Goal: Task Accomplishment & Management: Manage account settings

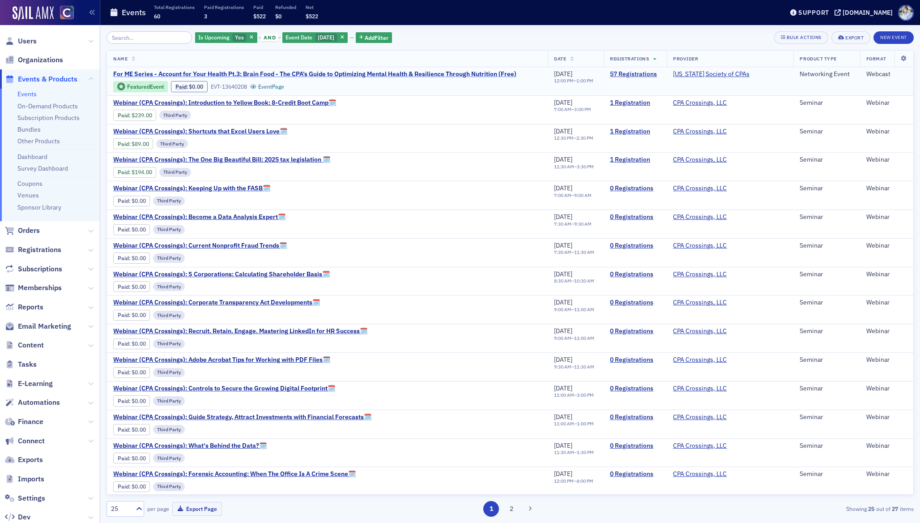
click at [283, 72] on span "For ME Series - Account for Your Health Pt.3: Brain Food - The CPA’s Guide to O…" at bounding box center [314, 74] width 403 height 8
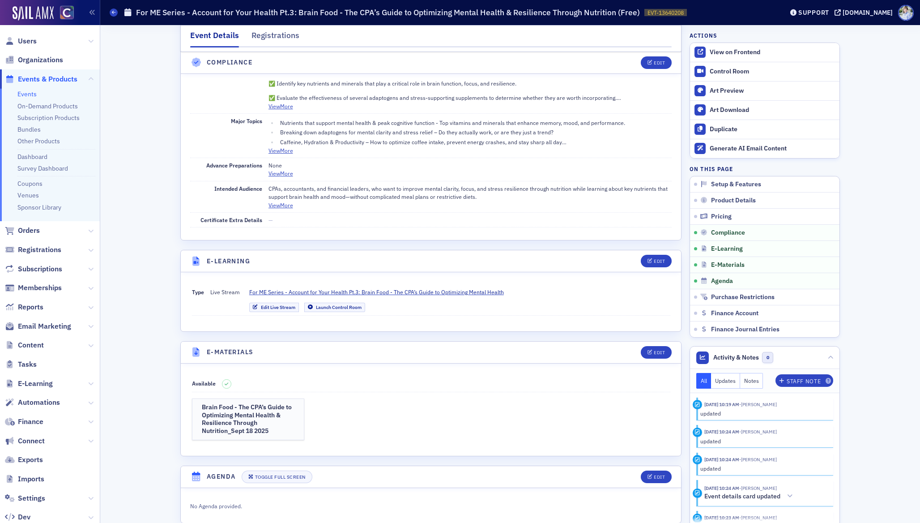
scroll to position [1113, 0]
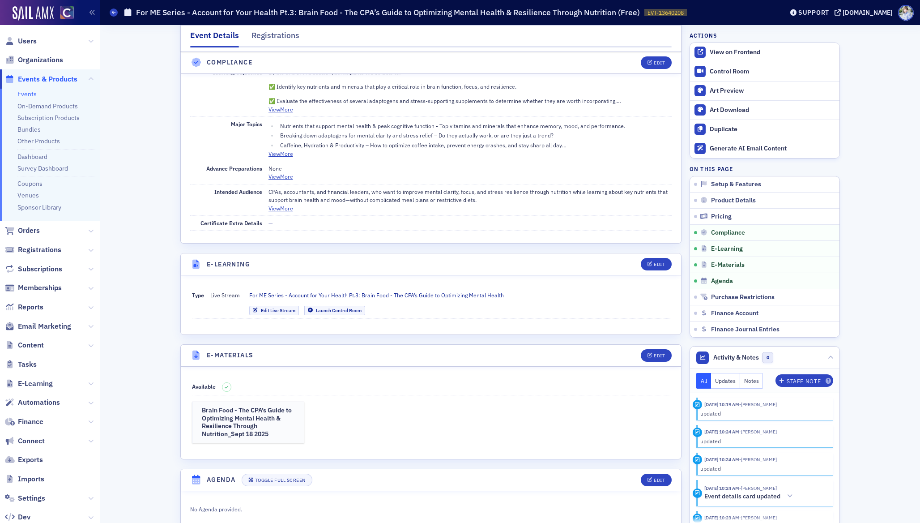
click at [203, 295] on span "Type" at bounding box center [198, 294] width 12 height 7
click at [299, 291] on span "For ME Series - Account for Your Health Pt.3: Brain Food - The CPA’s Guide to O…" at bounding box center [376, 295] width 255 height 8
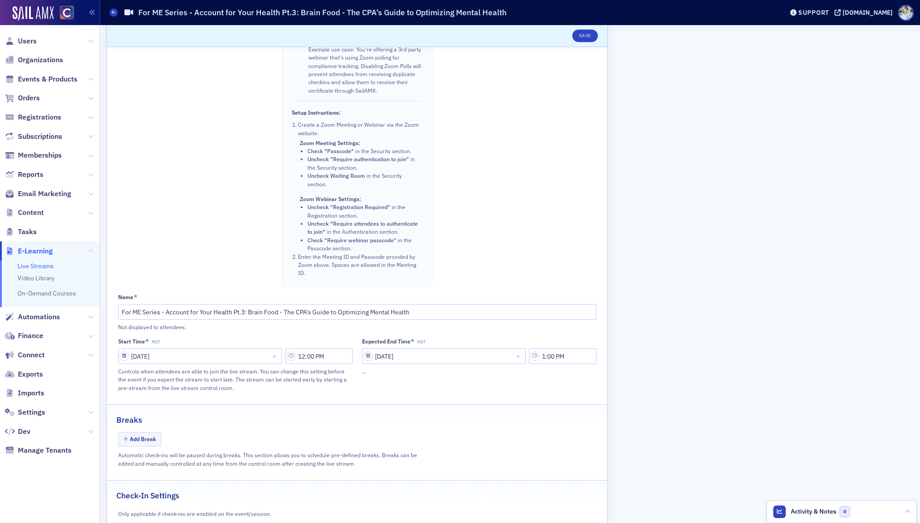
scroll to position [302, 0]
